Goal: Information Seeking & Learning: Learn about a topic

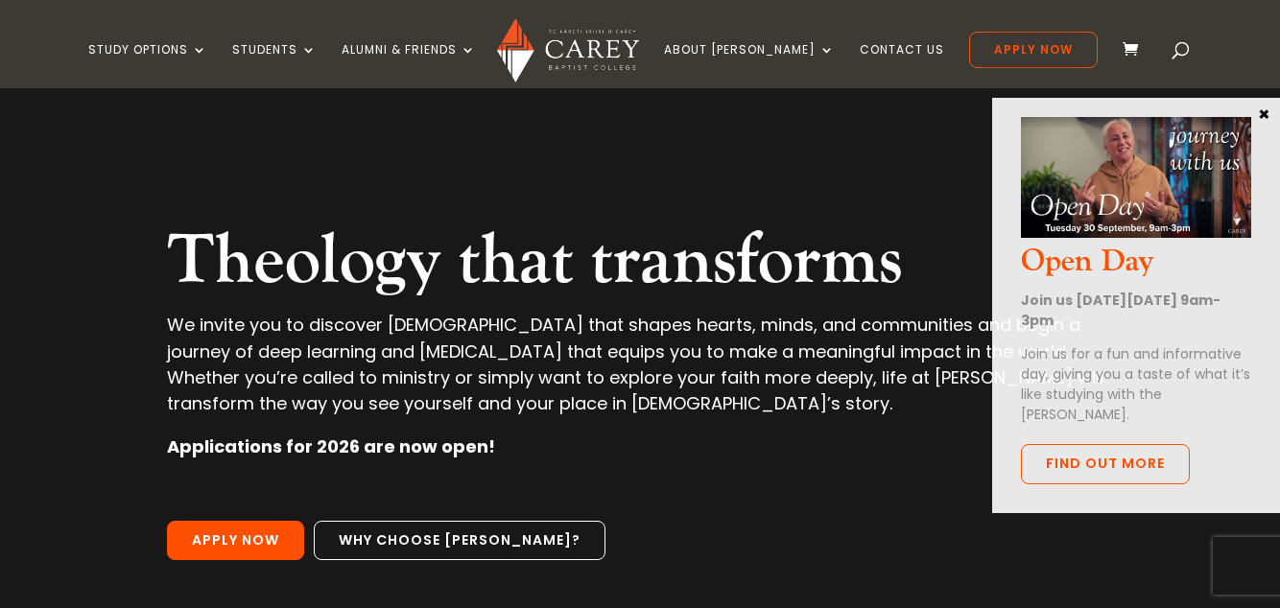
scroll to position [121, 0]
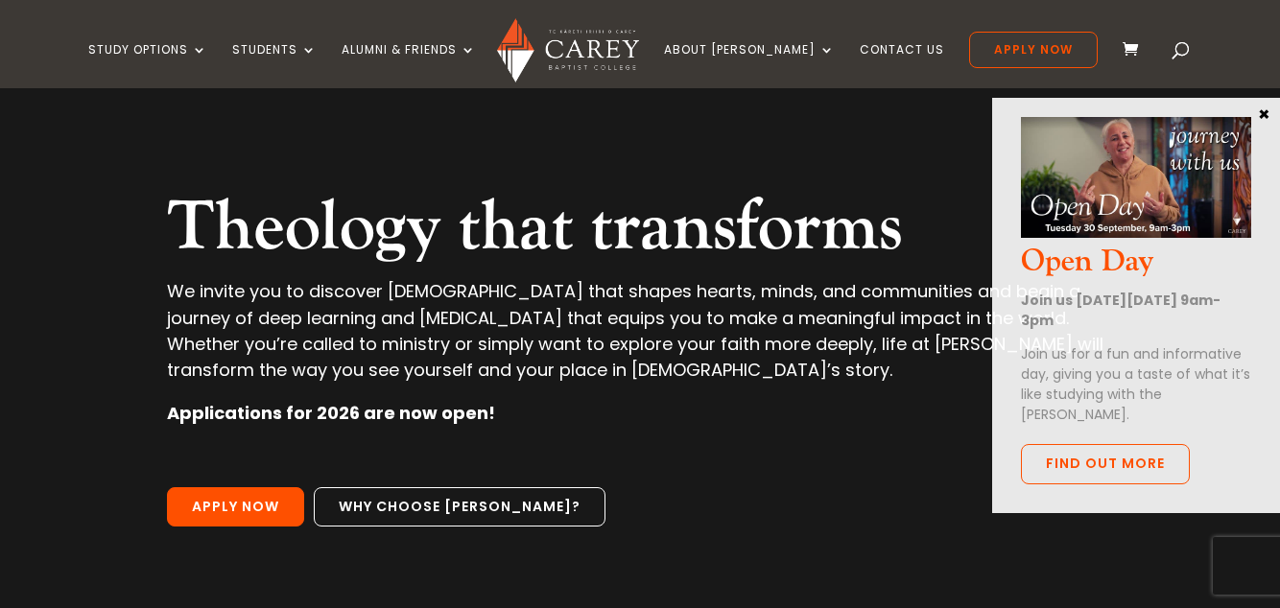
click at [1258, 110] on button "×" at bounding box center [1263, 113] width 19 height 17
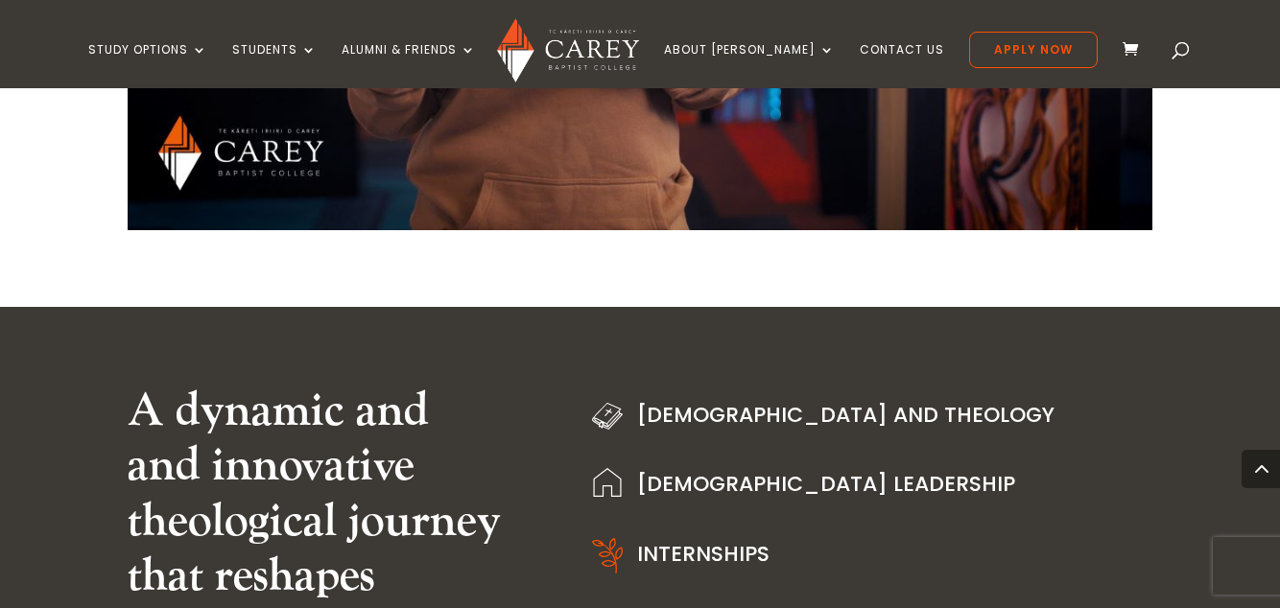
scroll to position [2204, 0]
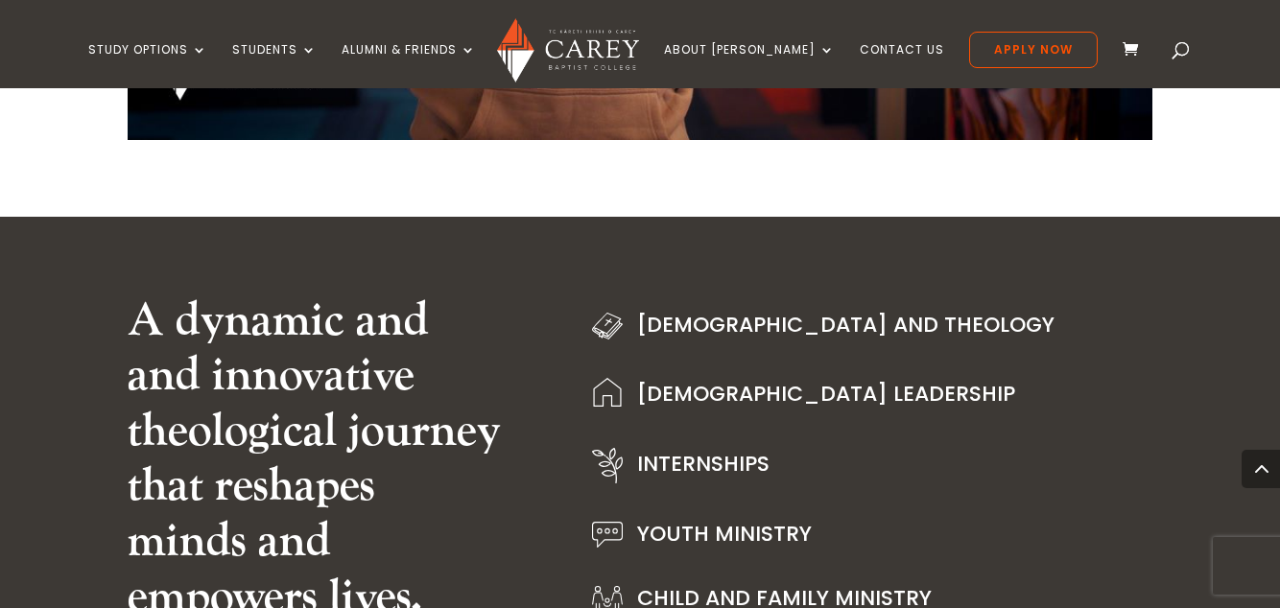
click at [767, 331] on link "[DEMOGRAPHIC_DATA] and Theology" at bounding box center [845, 325] width 417 height 30
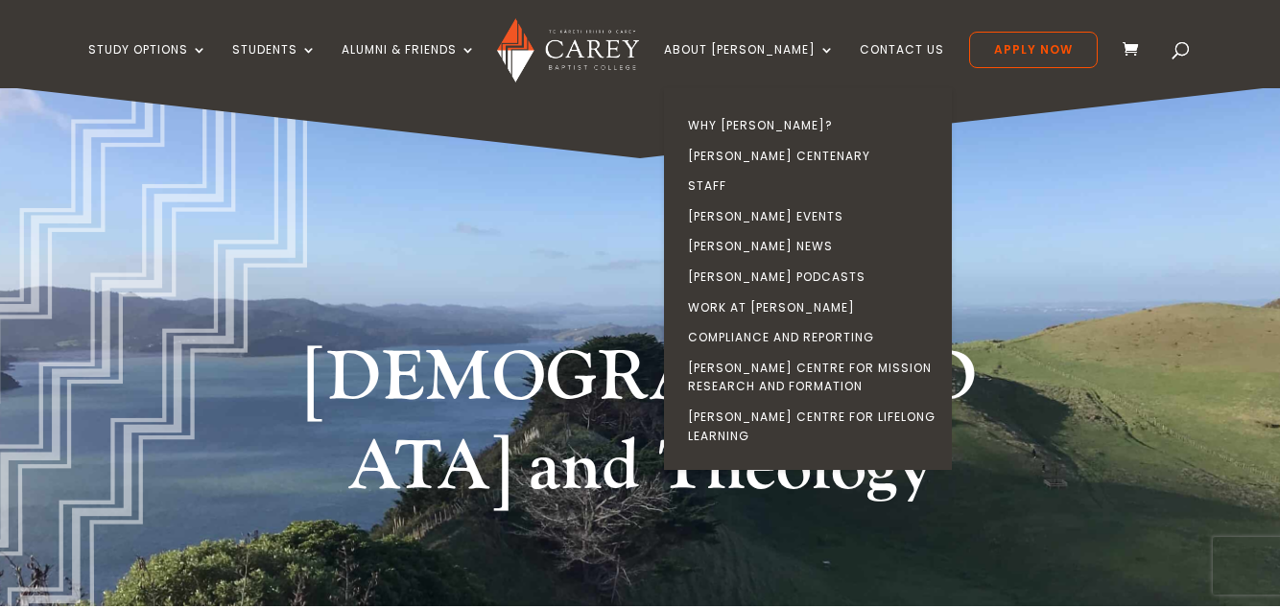
click at [759, 275] on link "[PERSON_NAME] Podcasts" at bounding box center [813, 277] width 288 height 31
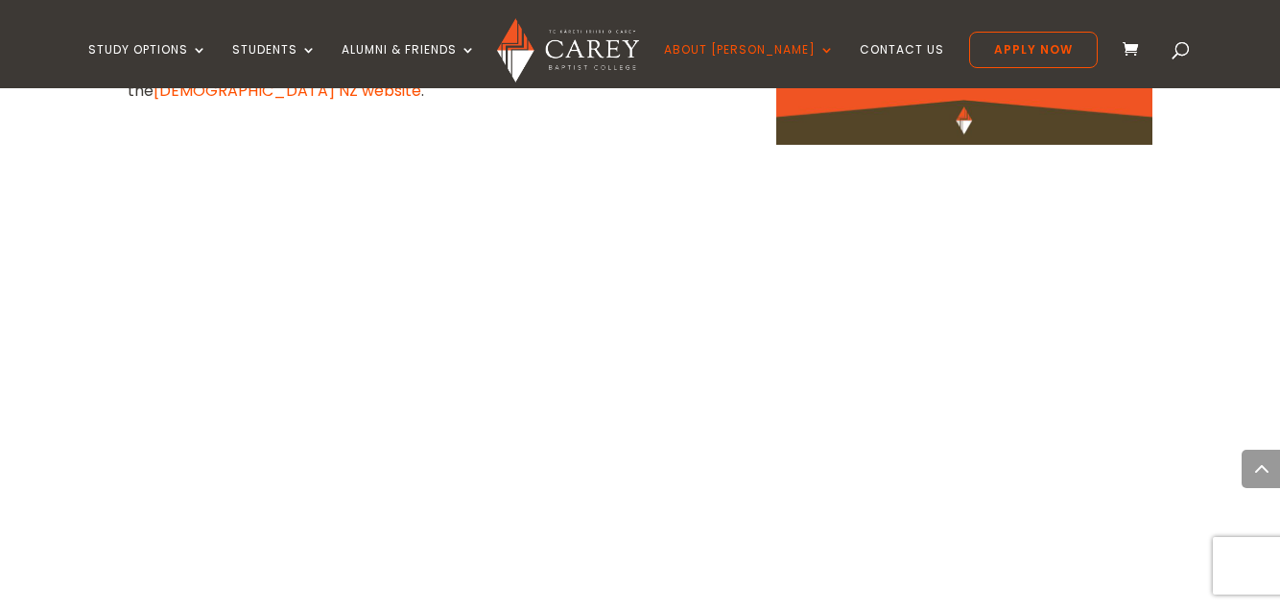
scroll to position [1447, 0]
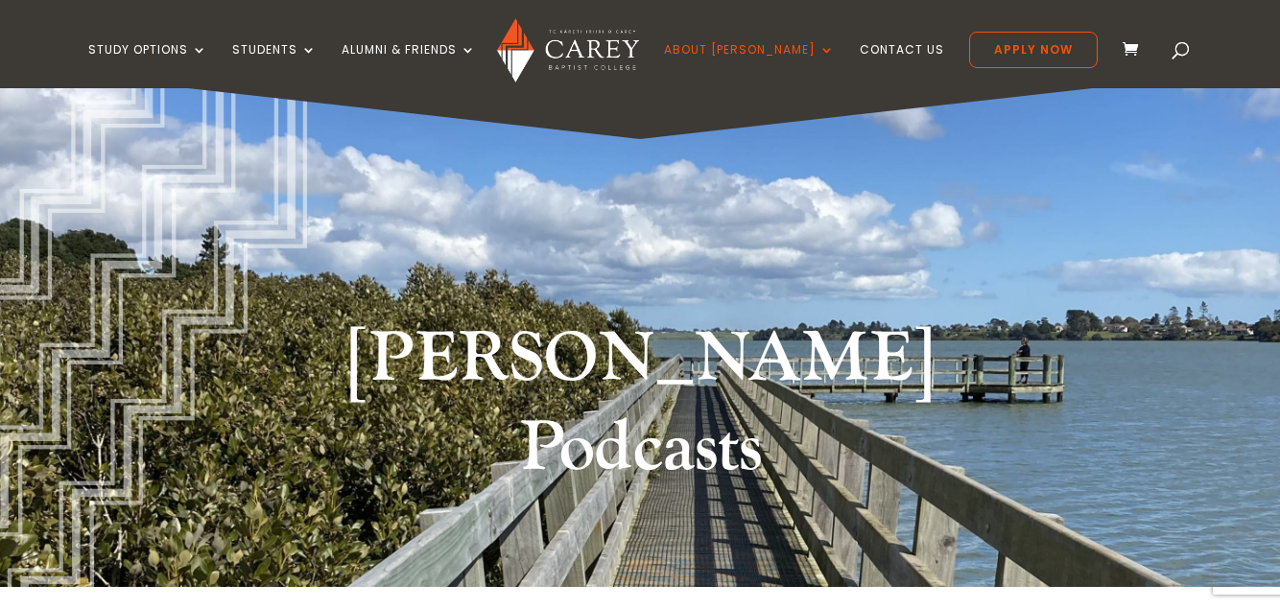
scroll to position [0, 0]
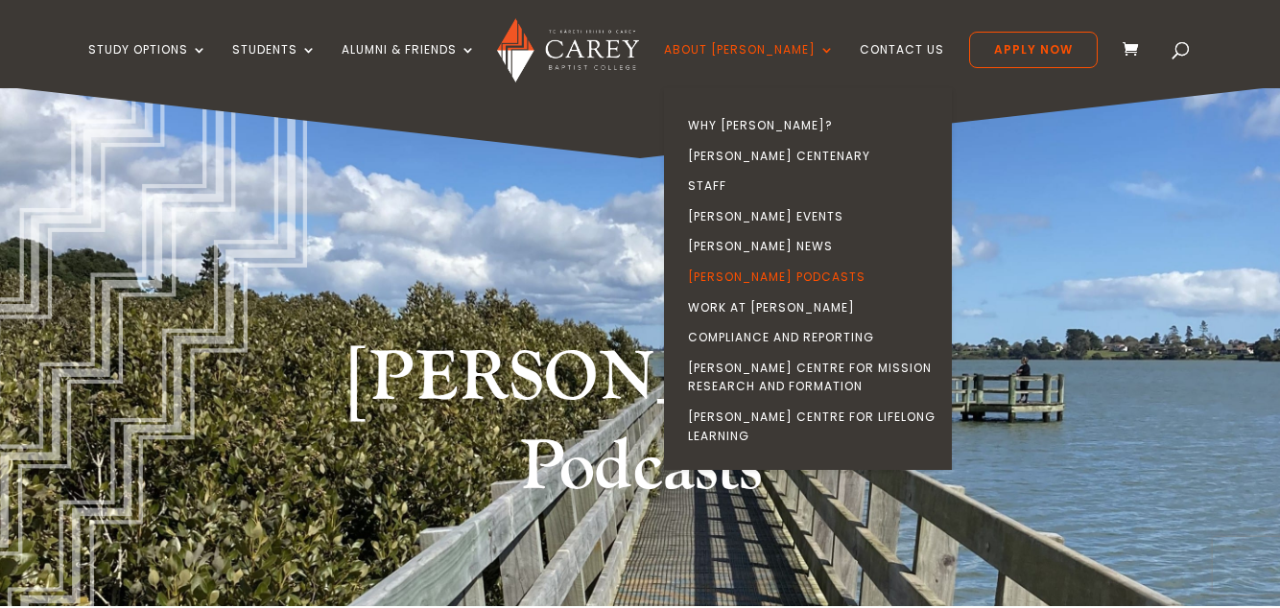
click at [758, 127] on link "Why [PERSON_NAME]?" at bounding box center [813, 125] width 288 height 31
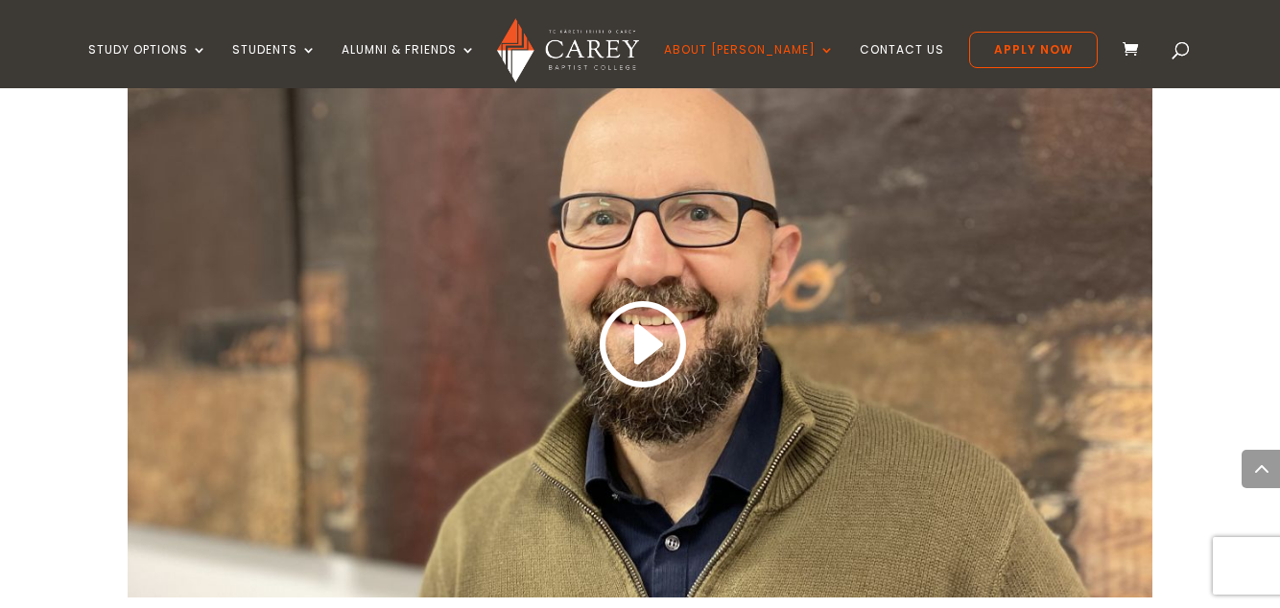
scroll to position [773, 0]
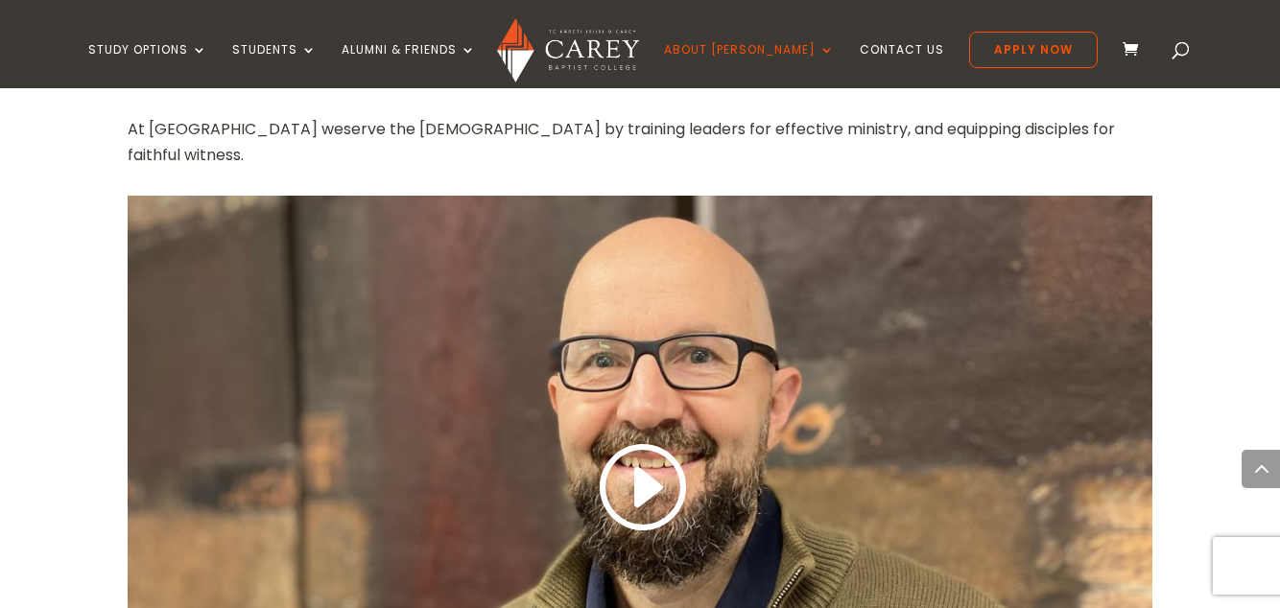
click at [614, 48] on img at bounding box center [567, 50] width 141 height 64
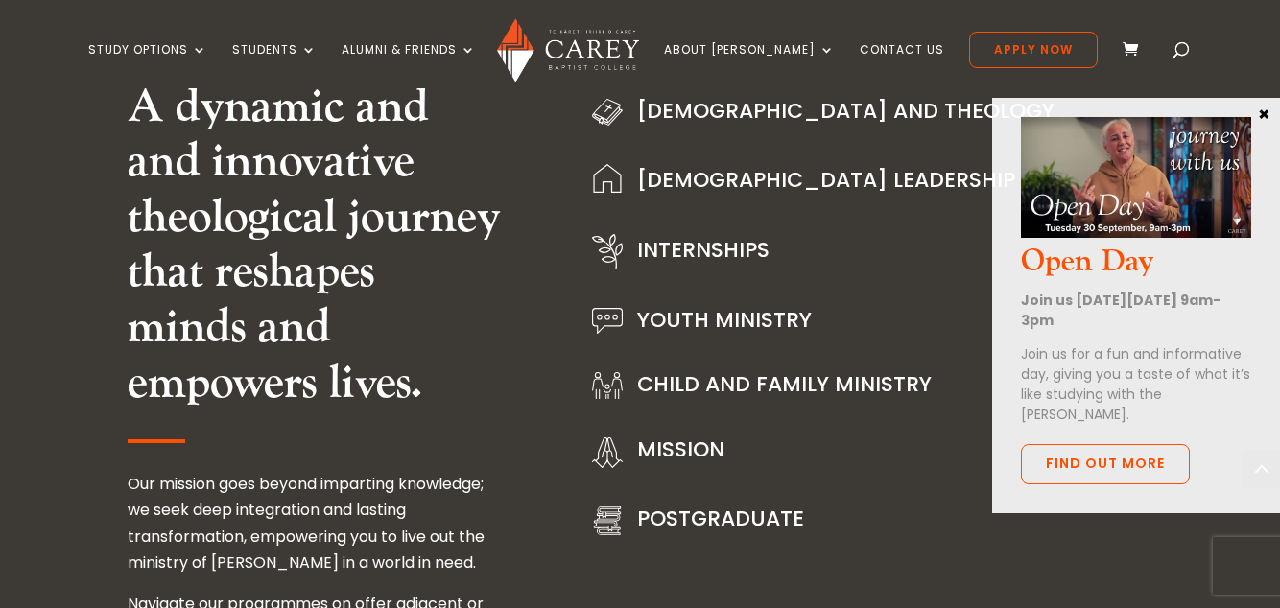
scroll to position [2421, 0]
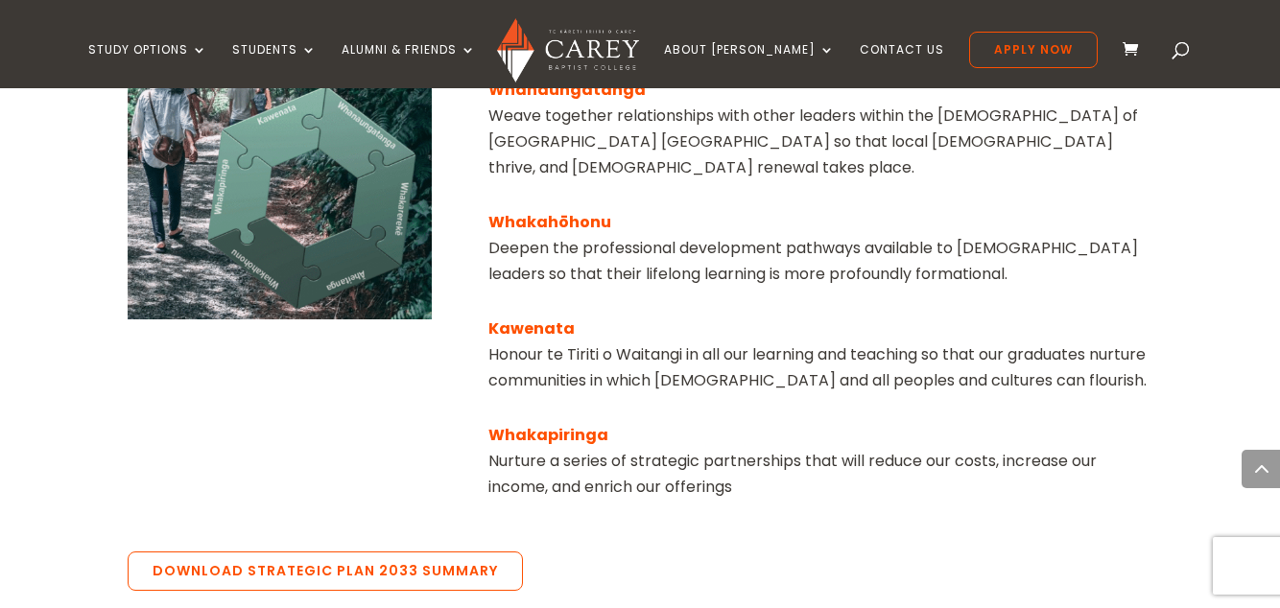
scroll to position [3146, 0]
click at [409, 552] on link "Download Strategic Plan 2033 Summary" at bounding box center [325, 572] width 395 height 40
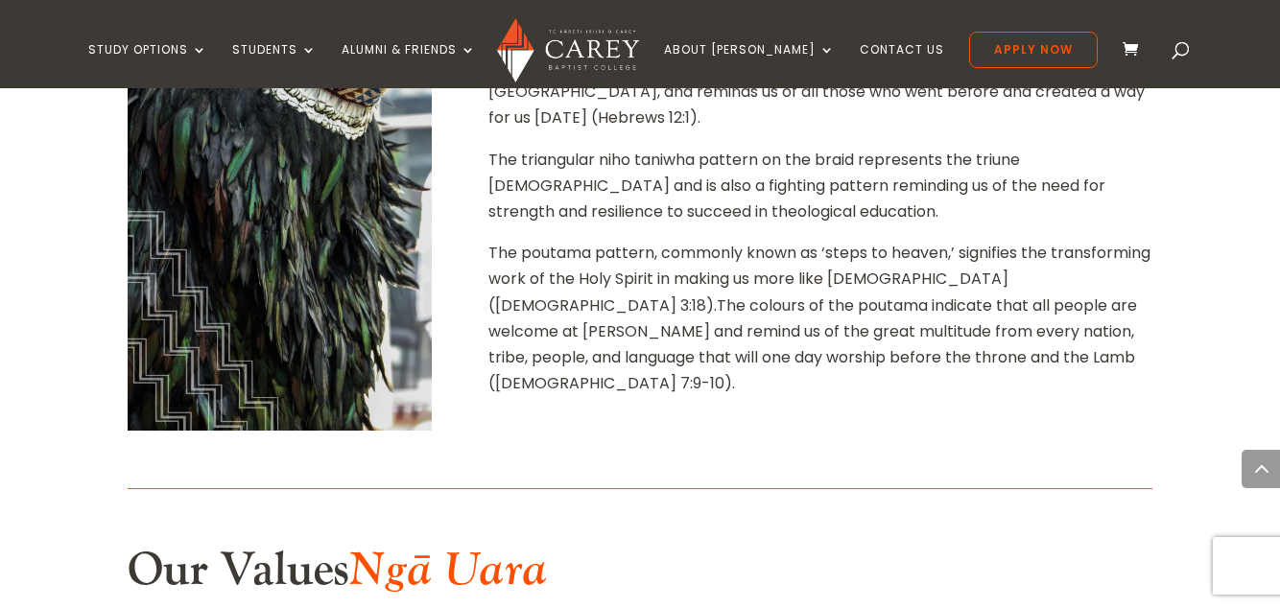
scroll to position [0, 0]
